Goal: Transaction & Acquisition: Purchase product/service

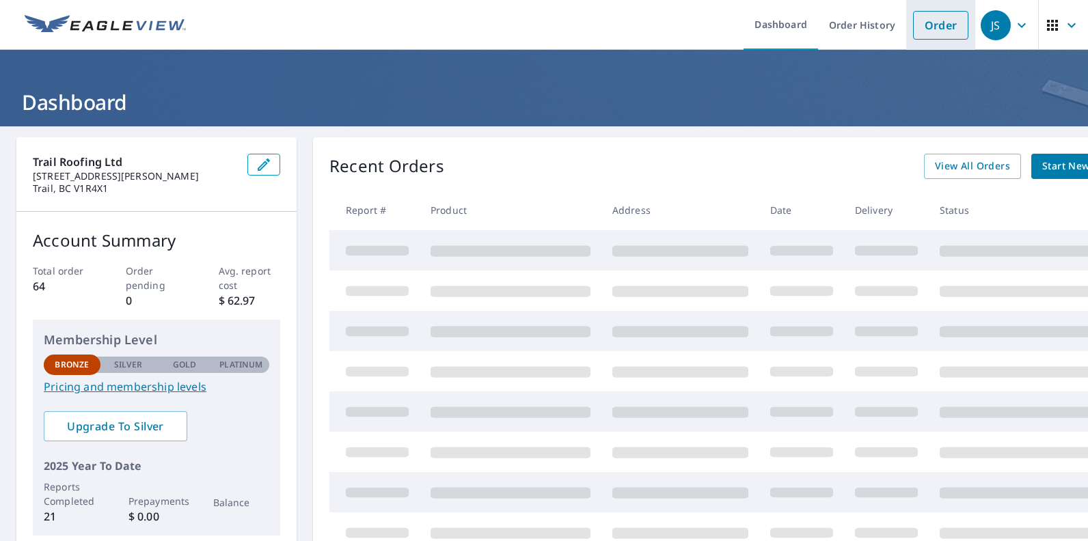
click at [931, 21] on link "Order" at bounding box center [940, 25] width 55 height 29
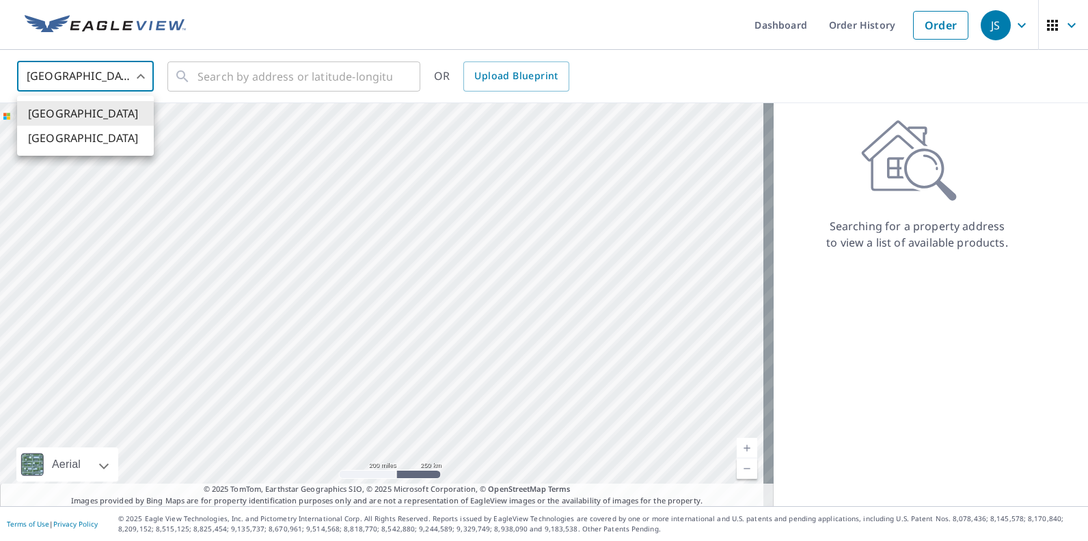
click at [139, 79] on body "JS JS Dashboard Order History Order JS United States US ​ ​ OR Upload Blueprint…" at bounding box center [544, 270] width 1088 height 541
click at [122, 133] on li "[GEOGRAPHIC_DATA]" at bounding box center [85, 138] width 137 height 25
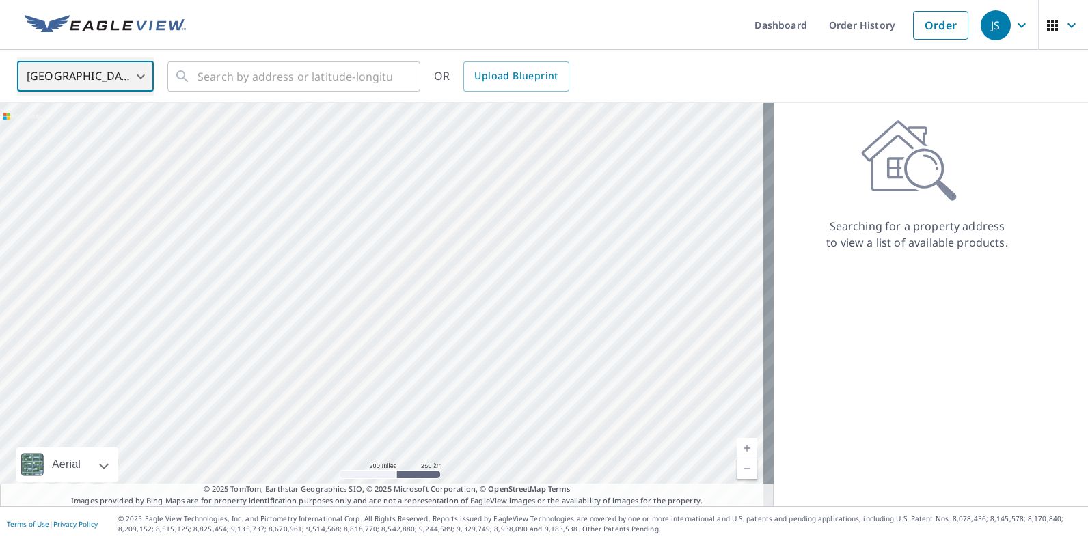
type input "CA"
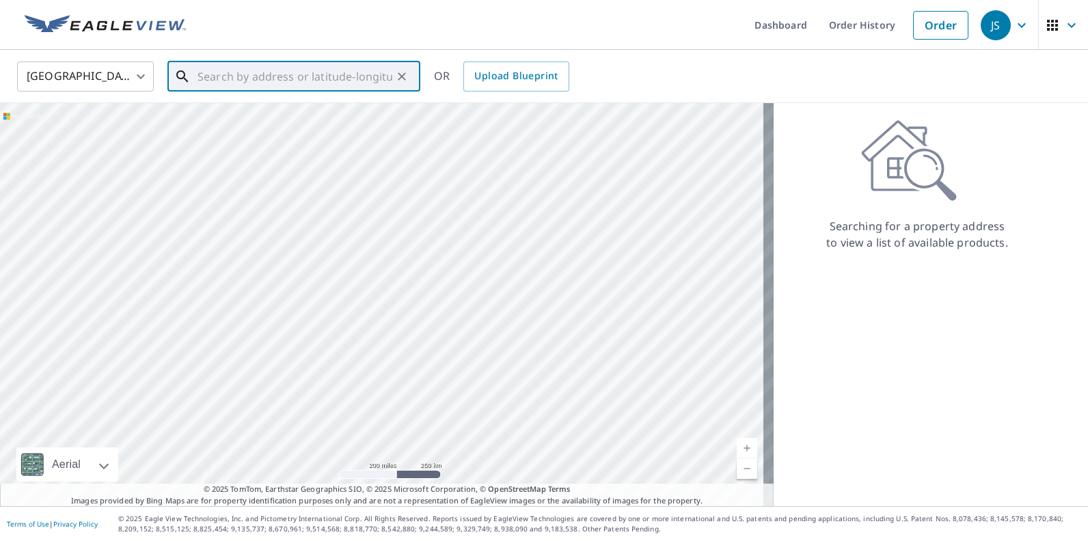
click at [225, 79] on input "text" at bounding box center [294, 76] width 195 height 38
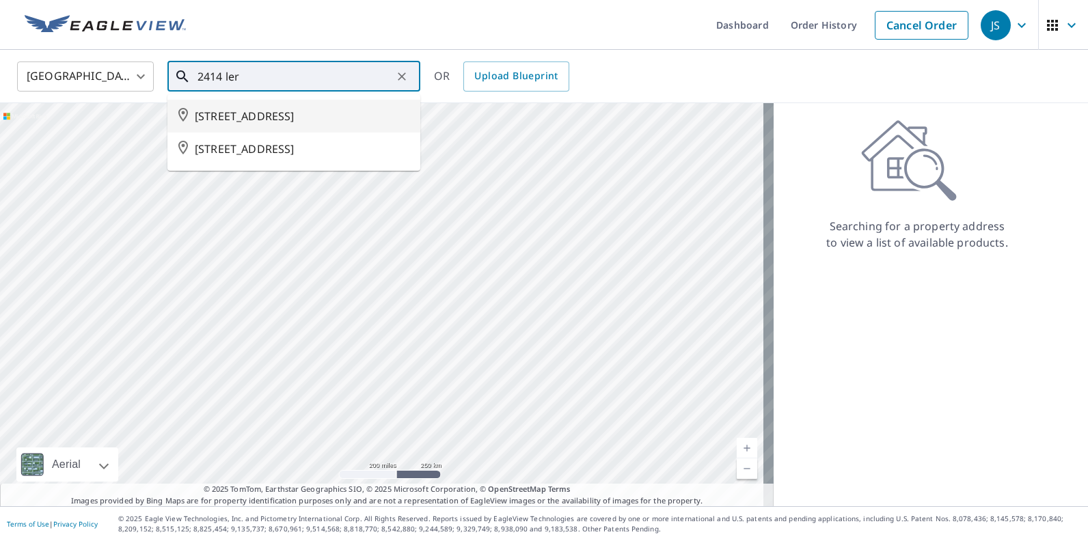
click at [328, 109] on span "[STREET_ADDRESS]" at bounding box center [302, 116] width 215 height 16
type input "[STREET_ADDRESS]"
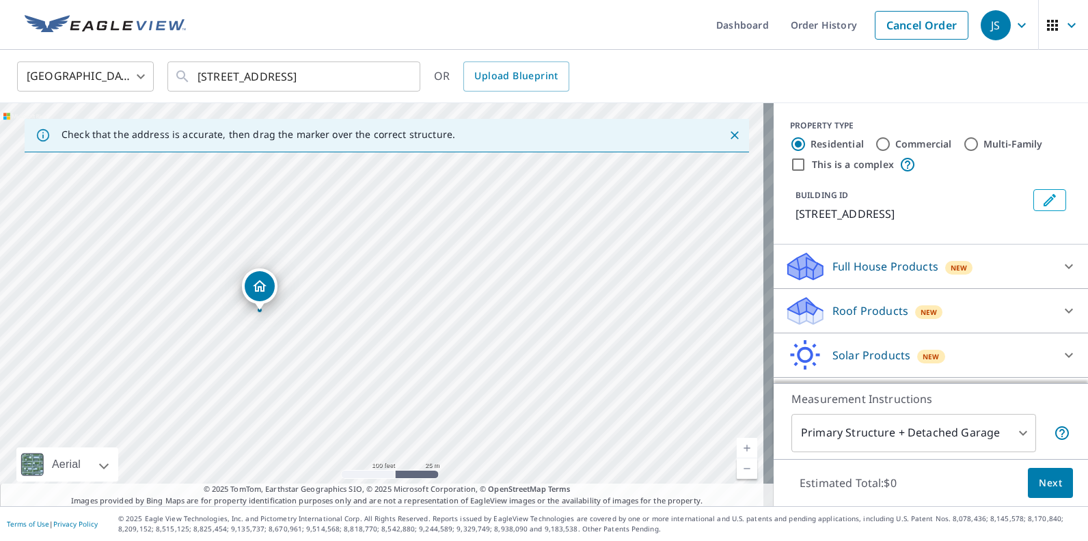
drag, startPoint x: 322, startPoint y: 291, endPoint x: 351, endPoint y: 330, distance: 48.4
click at [351, 330] on div "[STREET_ADDRESS]" at bounding box center [386, 304] width 773 height 403
click at [832, 305] on p "Roof Products" at bounding box center [870, 311] width 76 height 16
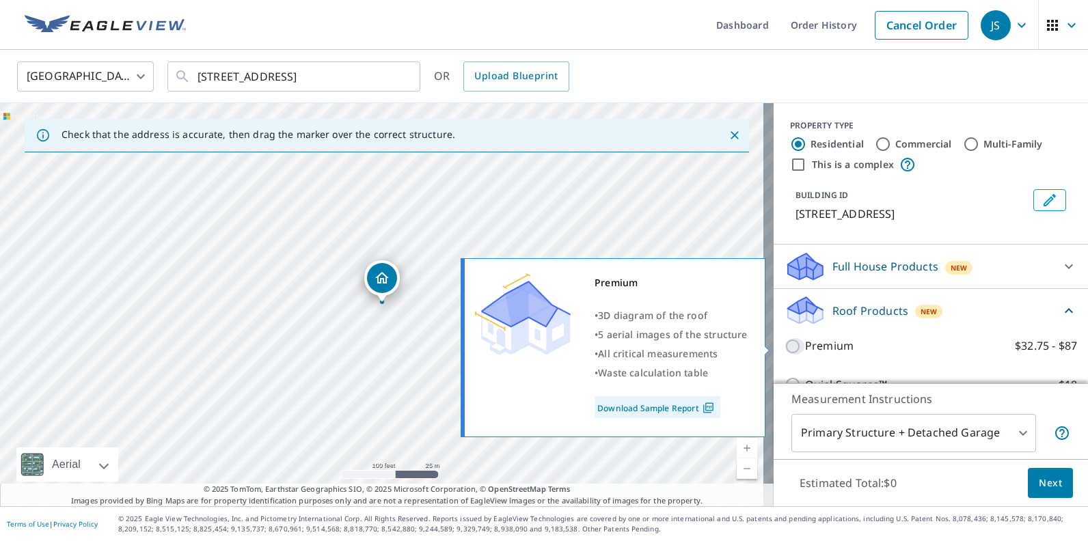
click at [784, 347] on input "Premium $32.75 - $87" at bounding box center [794, 346] width 20 height 16
checkbox input "true"
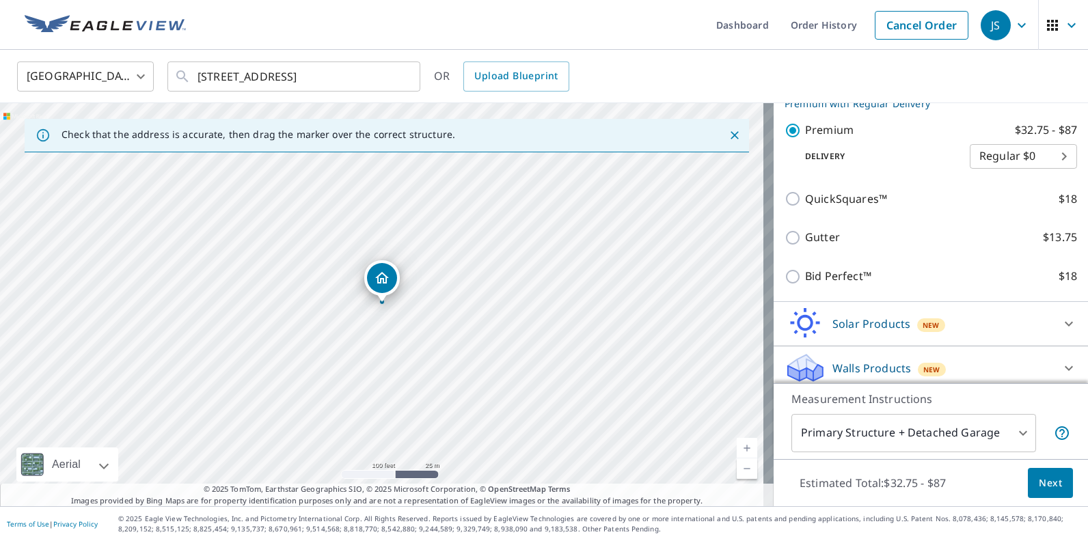
scroll to position [245, 0]
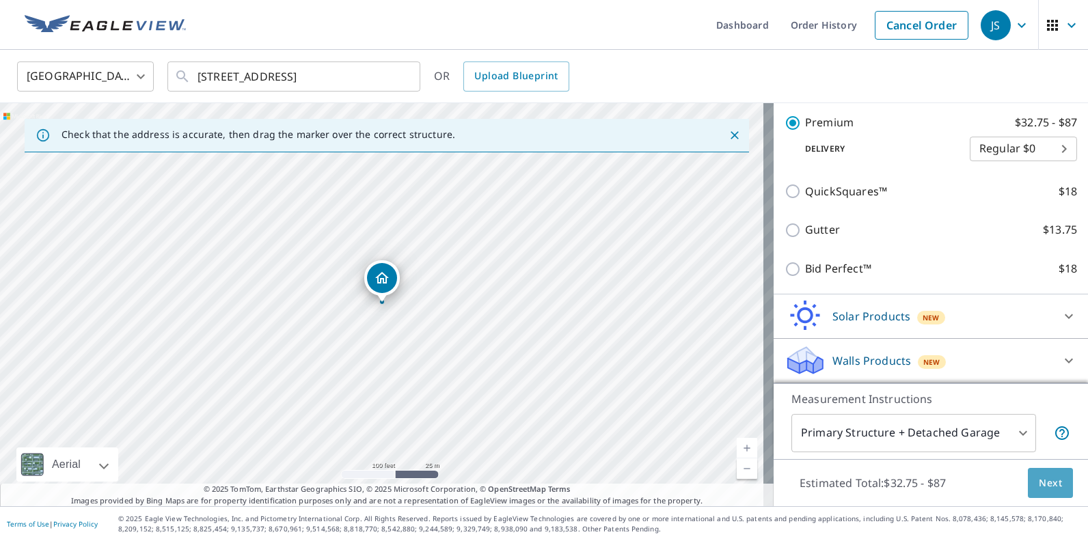
click at [1039, 477] on span "Next" at bounding box center [1050, 483] width 23 height 17
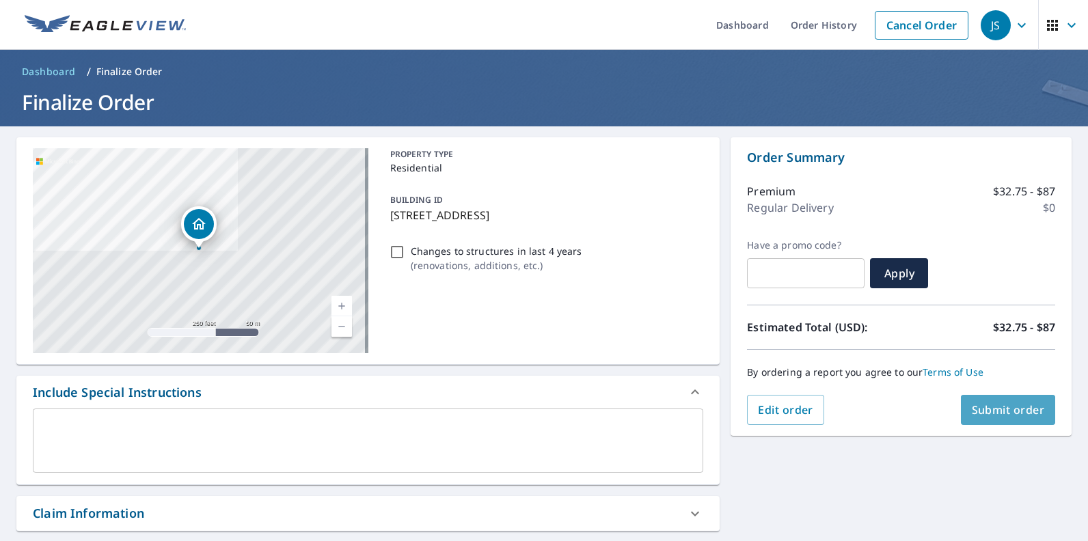
click at [986, 408] on span "Submit order" at bounding box center [1008, 409] width 73 height 15
